Goal: Information Seeking & Learning: Find contact information

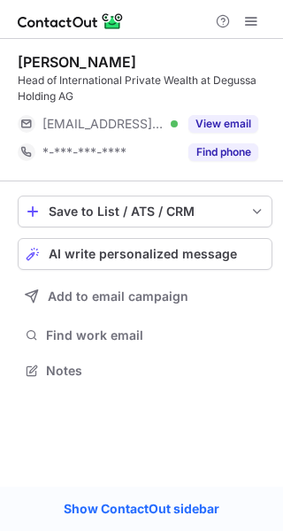
scroll to position [358, 283]
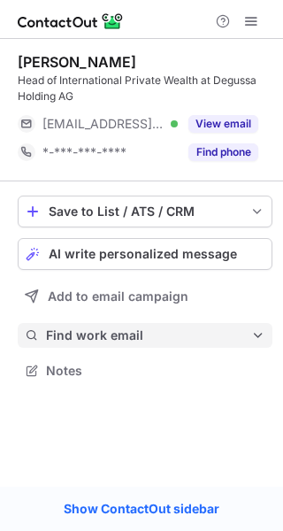
click at [136, 329] on button "Find work email" at bounding box center [145, 335] width 255 height 25
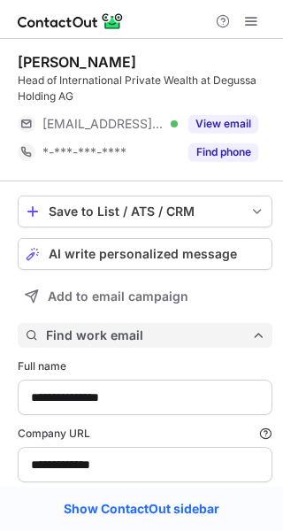
type input "**********"
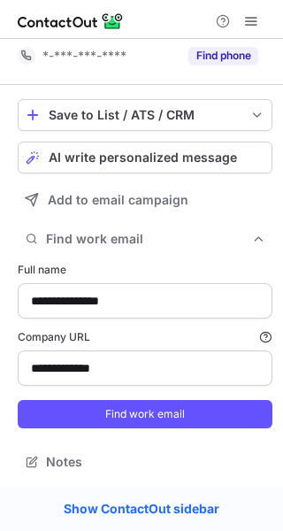
scroll to position [98, 0]
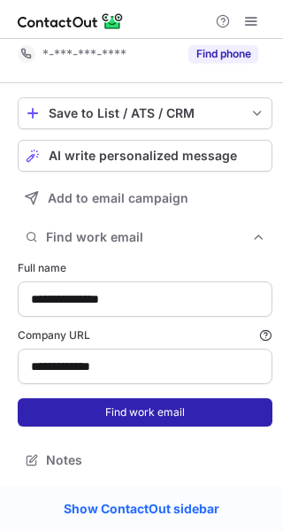
click at [169, 407] on button "Find work email" at bounding box center [145, 412] width 255 height 28
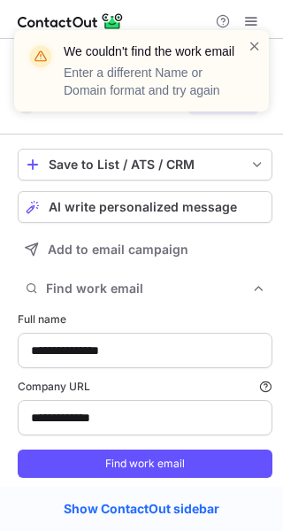
scroll to position [0, 0]
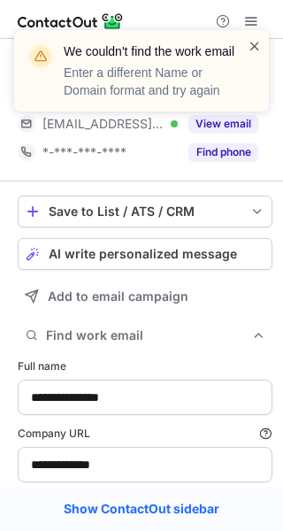
click at [254, 42] on span at bounding box center [255, 46] width 14 height 18
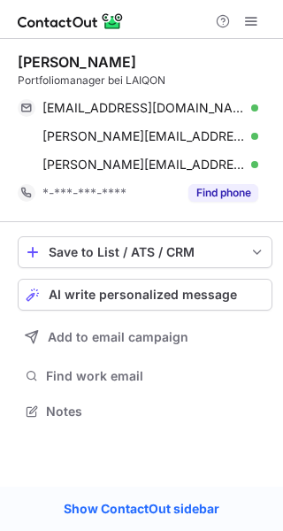
scroll to position [399, 283]
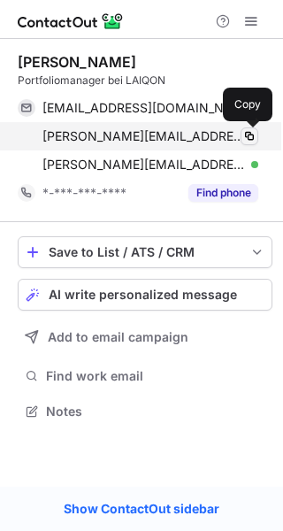
click at [255, 133] on span at bounding box center [249, 136] width 14 height 14
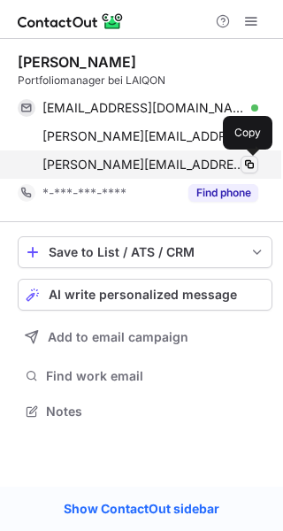
click at [250, 163] on span at bounding box center [249, 164] width 14 height 14
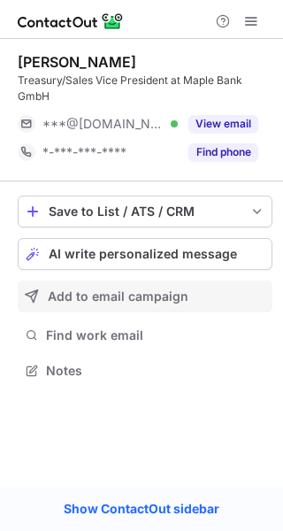
scroll to position [358, 283]
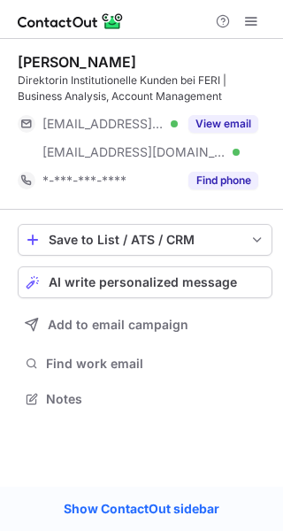
scroll to position [387, 283]
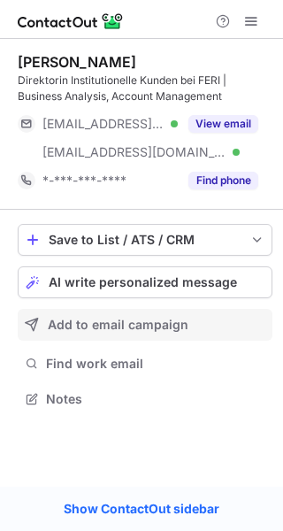
click at [128, 336] on button "Add to email campaign" at bounding box center [145, 325] width 255 height 32
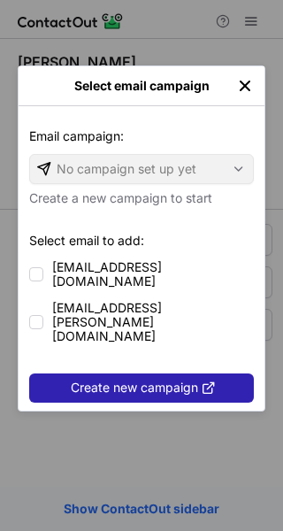
click at [252, 92] on img "left-button" at bounding box center [245, 86] width 18 height 18
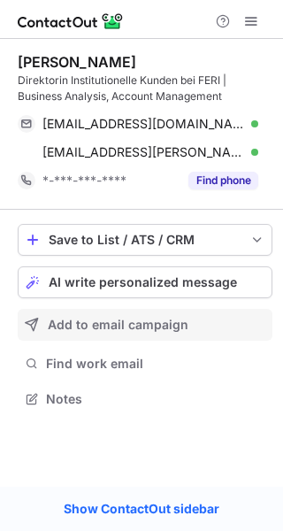
click at [122, 326] on span "Add to email campaign" at bounding box center [118, 325] width 141 height 14
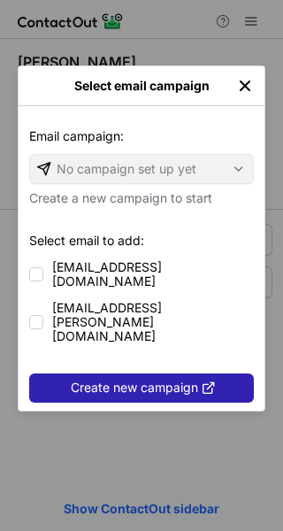
click at [243, 75] on div "Select email campaign" at bounding box center [142, 86] width 246 height 40
click at [246, 81] on img "left-button" at bounding box center [245, 86] width 18 height 18
click at [246, 81] on div "Direktorin Institutionelle Kunden bei FERI | Business Analysis, Account Managem…" at bounding box center [145, 89] width 255 height 32
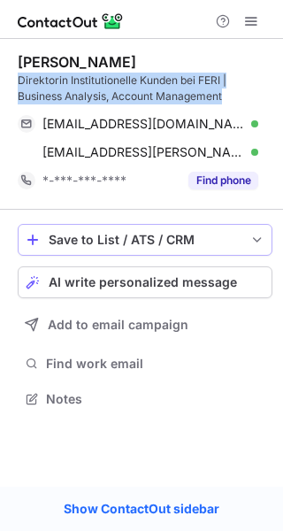
click at [250, 236] on span "save-profile-one-click" at bounding box center [257, 240] width 14 height 14
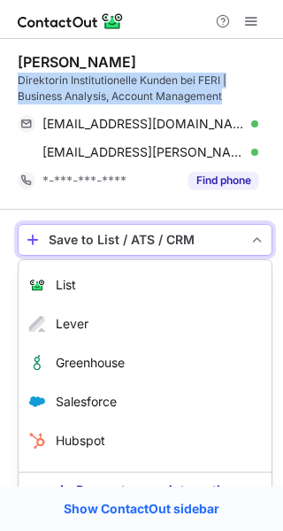
click at [251, 235] on span "save-profile-one-click" at bounding box center [257, 240] width 14 height 14
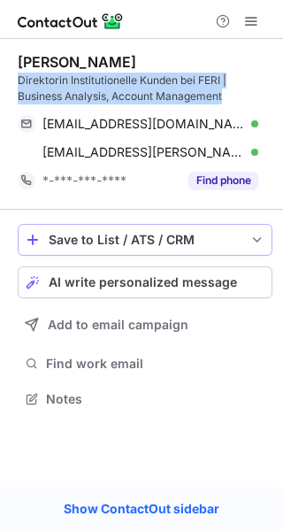
click at [251, 234] on span "save-profile-one-click" at bounding box center [257, 240] width 14 height 14
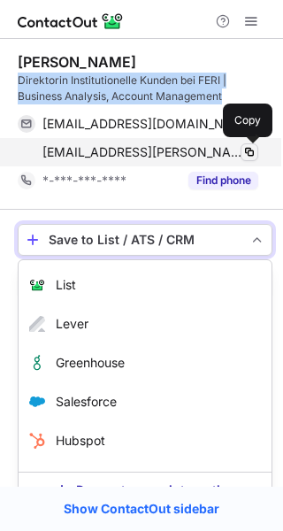
scroll to position [387, 283]
click at [251, 150] on span at bounding box center [249, 152] width 14 height 14
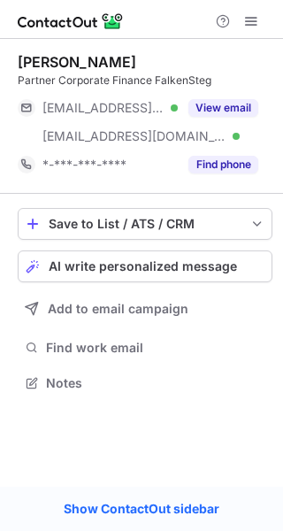
scroll to position [371, 283]
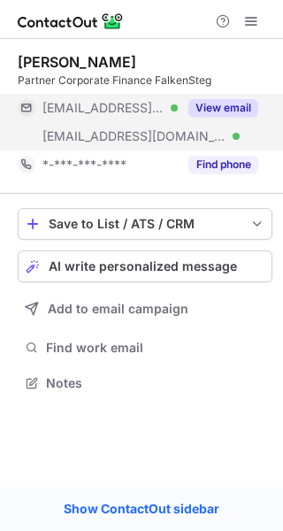
click at [155, 142] on span "***@falkensteg.com" at bounding box center [134, 136] width 184 height 16
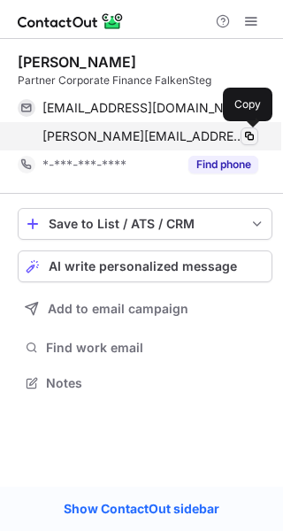
click at [248, 136] on span at bounding box center [249, 136] width 14 height 14
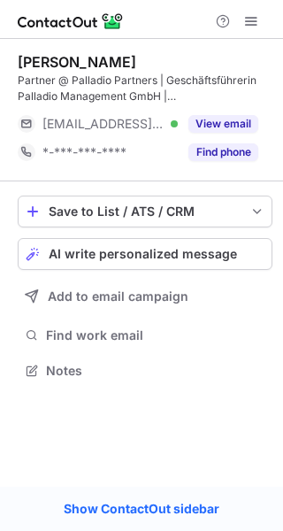
scroll to position [358, 283]
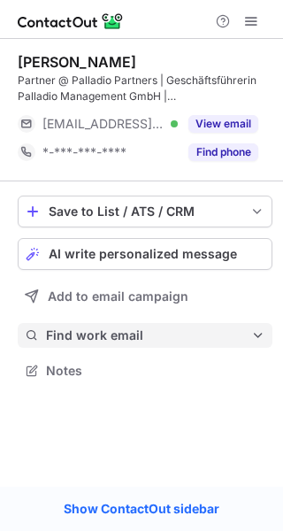
click at [111, 335] on span "Find work email" at bounding box center [148, 335] width 205 height 16
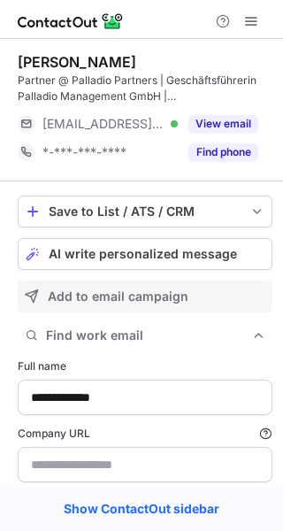
type input "**********"
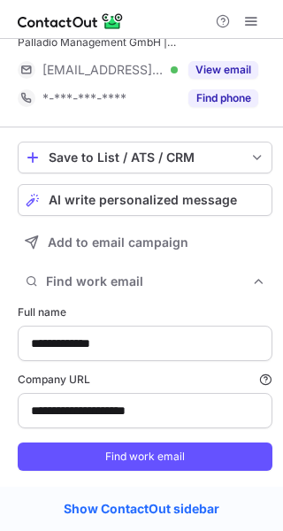
scroll to position [98, 0]
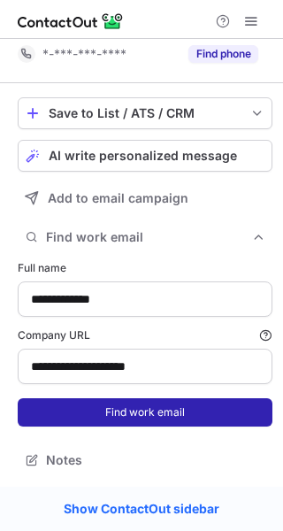
click at [151, 418] on button "Find work email" at bounding box center [145, 412] width 255 height 28
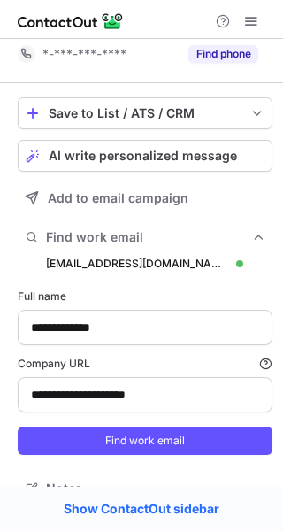
scroll to position [574, 271]
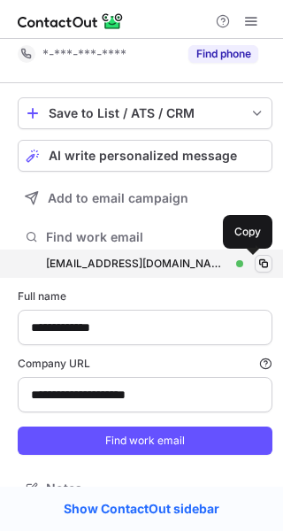
click at [257, 265] on span at bounding box center [264, 264] width 14 height 14
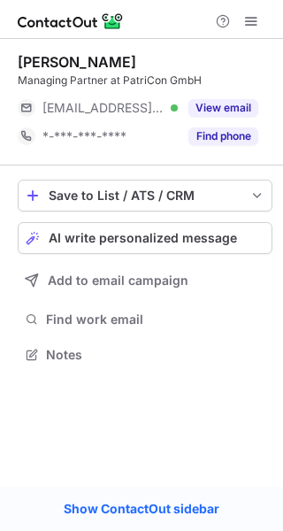
scroll to position [342, 283]
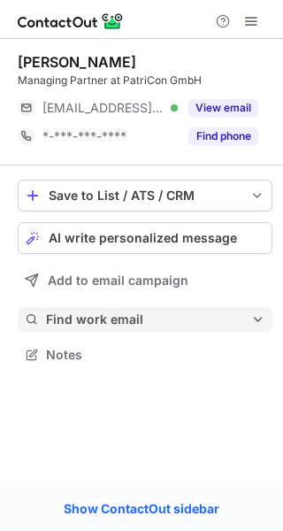
click at [129, 316] on span "Find work email" at bounding box center [148, 319] width 205 height 16
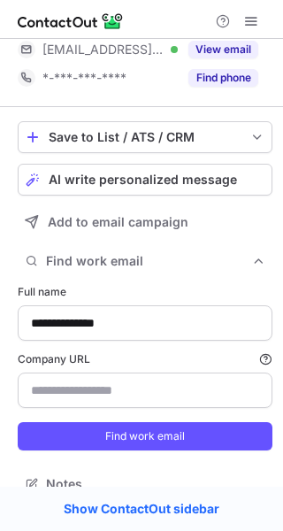
scroll to position [82, 0]
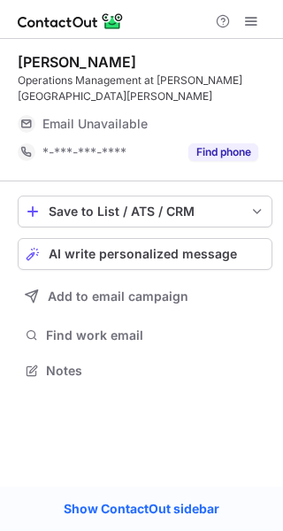
scroll to position [342, 283]
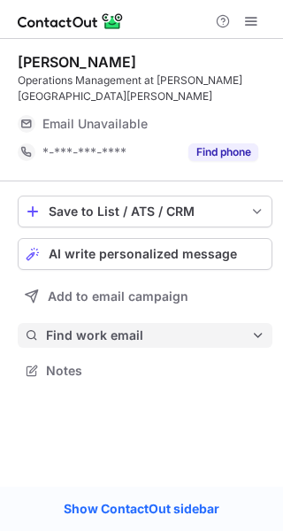
click at [133, 327] on span "Find work email" at bounding box center [148, 335] width 205 height 16
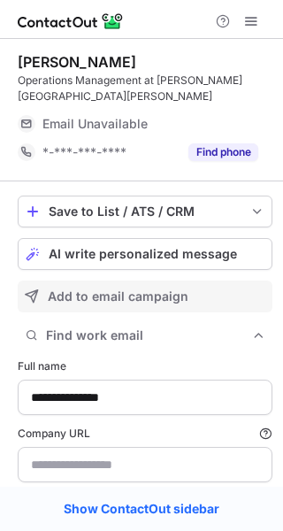
scroll to position [530, 271]
type input "**********"
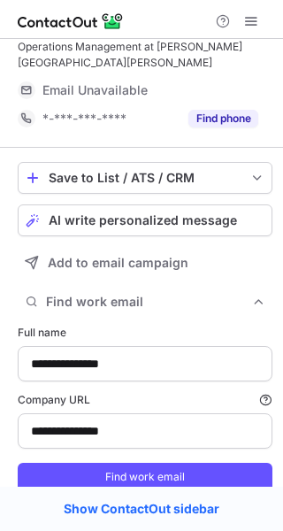
scroll to position [82, 0]
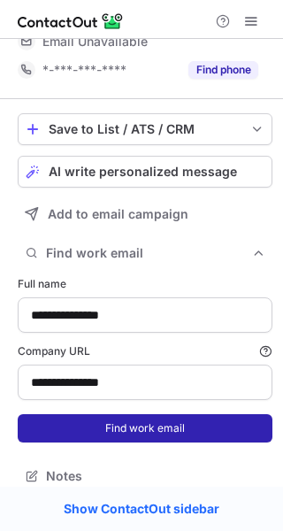
click at [120, 414] on button "Find work email" at bounding box center [145, 428] width 255 height 28
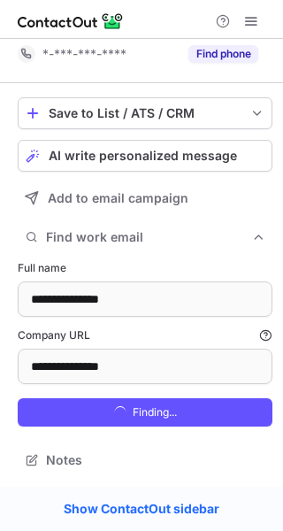
scroll to position [54, 0]
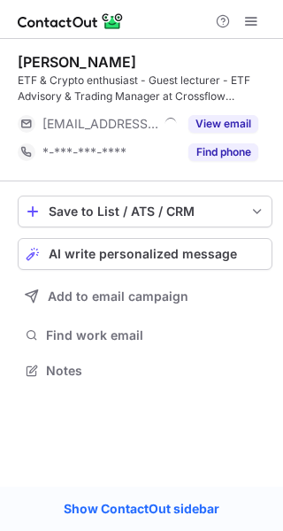
scroll to position [358, 283]
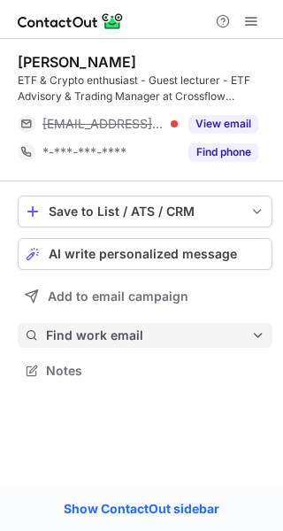
click at [81, 336] on span "Find work email" at bounding box center [148, 335] width 205 height 16
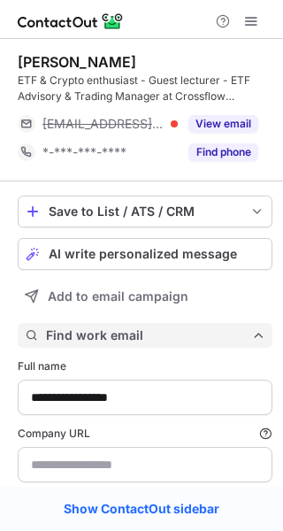
scroll to position [546, 271]
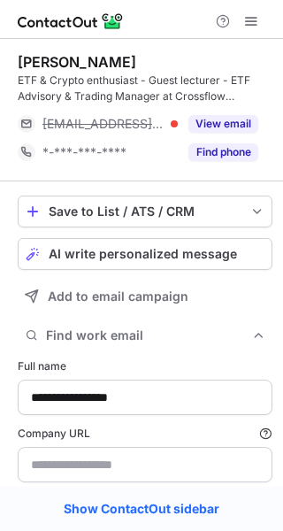
type input "**********"
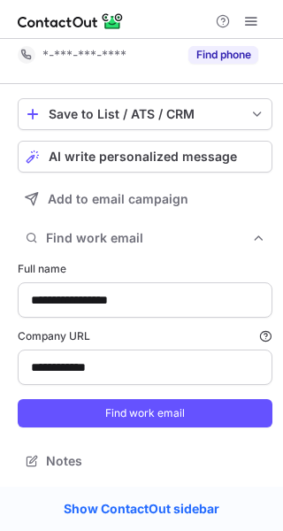
scroll to position [98, 0]
